Goal: Task Accomplishment & Management: Manage account settings

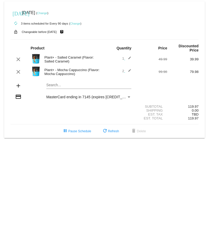
click at [130, 71] on mat-icon "edit" at bounding box center [128, 72] width 6 height 6
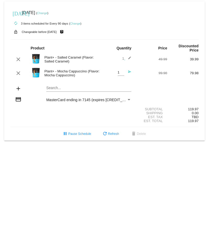
type input "1"
click at [122, 74] on input "1" at bounding box center [121, 73] width 7 height 4
click at [61, 90] on div "Search..." at bounding box center [88, 87] width 85 height 10
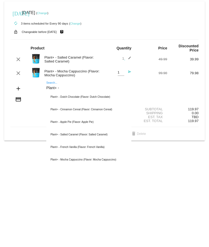
type input "Plant+ -"
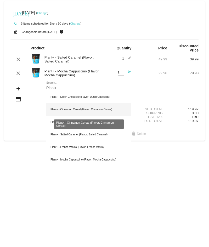
click at [87, 107] on div "Plant+ - Cinnamon Cereal (Flavor: Cinnamon Cereal)" at bounding box center [88, 109] width 85 height 13
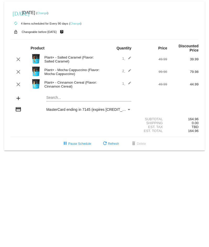
click at [126, 70] on mat-icon "edit" at bounding box center [128, 72] width 6 height 6
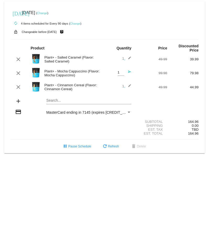
type input "1"
click at [122, 74] on input "1" at bounding box center [121, 73] width 7 height 4
click at [142, 103] on div "add Search..." at bounding box center [104, 101] width 188 height 15
click at [130, 71] on mat-icon "send" at bounding box center [128, 73] width 6 height 6
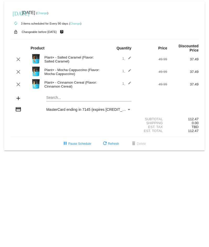
click at [47, 13] on link "Change" at bounding box center [42, 13] width 10 height 3
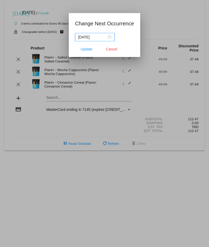
click at [110, 36] on div "[DATE]" at bounding box center [94, 37] width 33 height 6
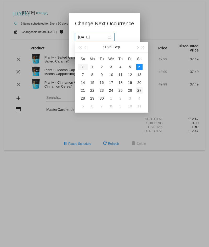
click at [140, 90] on div "27" at bounding box center [139, 90] width 6 height 6
type input "[DATE]"
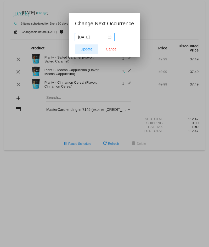
click at [90, 47] on button "Update" at bounding box center [86, 48] width 23 height 9
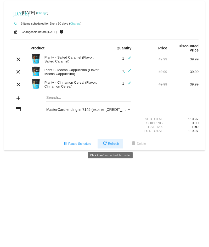
click at [119, 144] on span "refresh Refresh" at bounding box center [110, 144] width 17 height 4
